Goal: Task Accomplishment & Management: Use online tool/utility

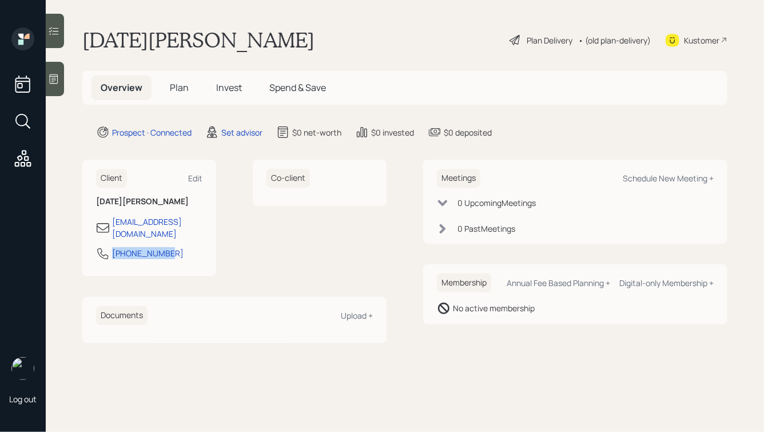
drag, startPoint x: 179, startPoint y: 237, endPoint x: 105, endPoint y: 240, distance: 73.8
click at [105, 246] on div "407-376-9176" at bounding box center [149, 256] width 106 height 21
copy div "407-376-9176"
click at [638, 180] on div "Schedule New Meeting +" at bounding box center [668, 178] width 91 height 11
select select "round-robin"
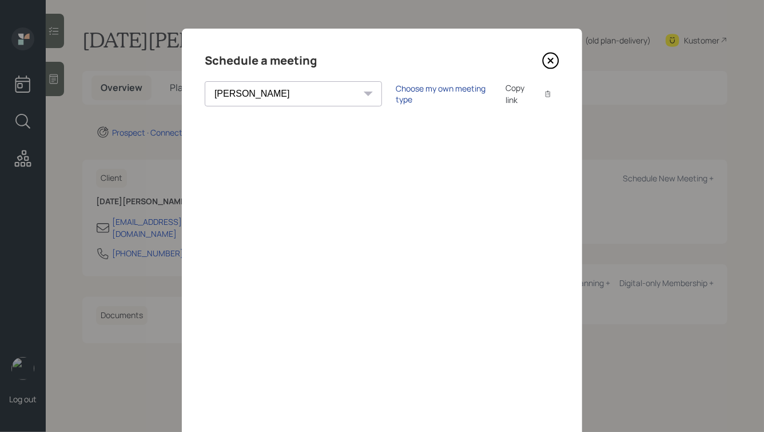
click at [396, 96] on div "Choose my own meeting type" at bounding box center [444, 94] width 96 height 22
